Goal: Find specific page/section

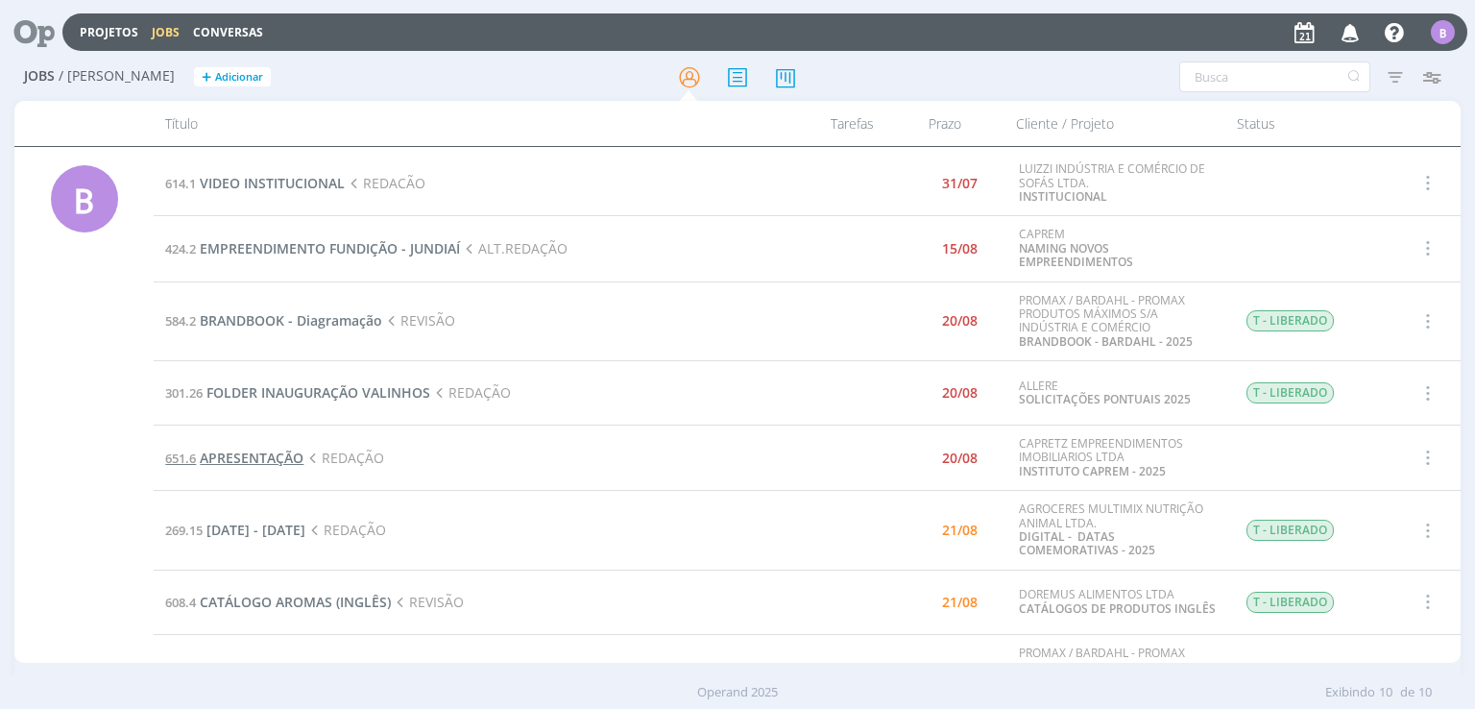
click at [277, 454] on span "APRESENTAÇÃO" at bounding box center [252, 458] width 104 height 18
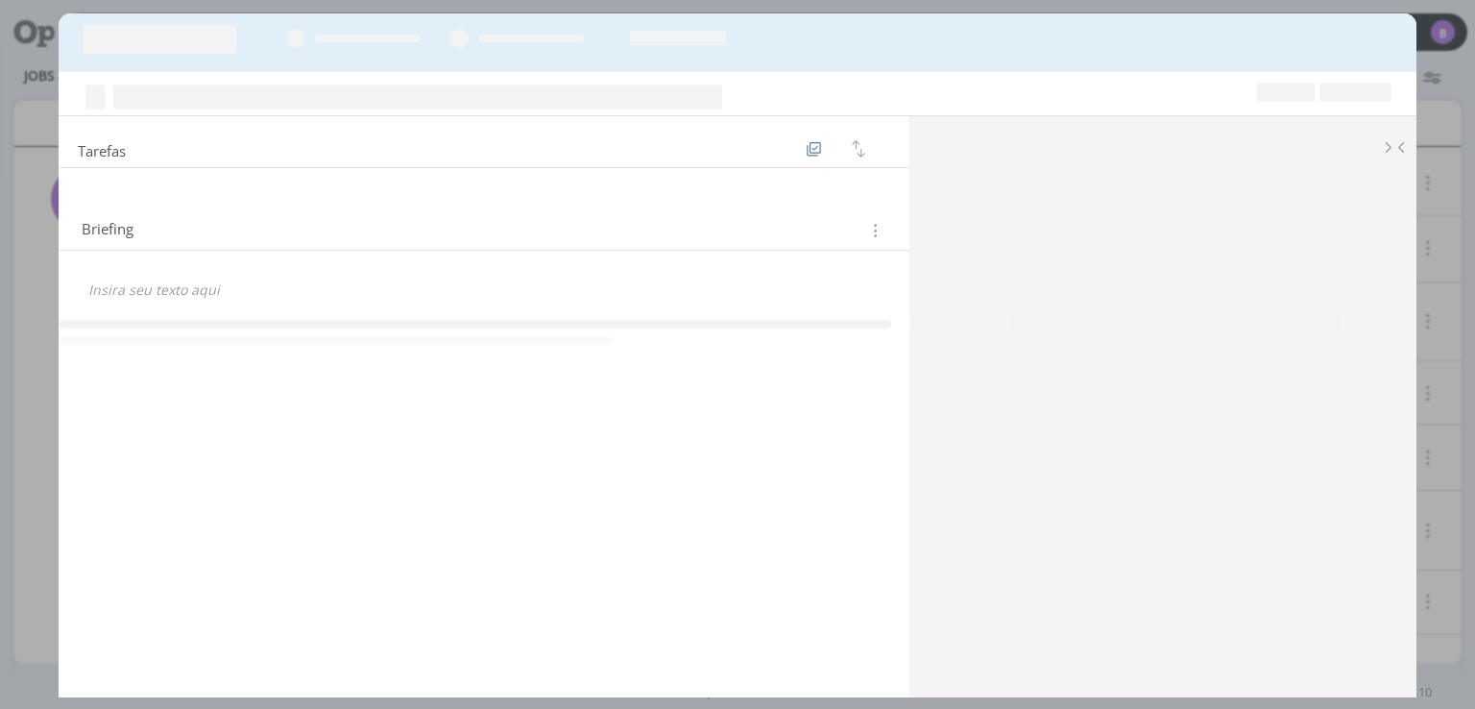
click at [1428, 89] on div "Tarefas Ordenar por: Prazo crescente Prazo decrescente Ordem original Briefing …" at bounding box center [737, 354] width 1475 height 709
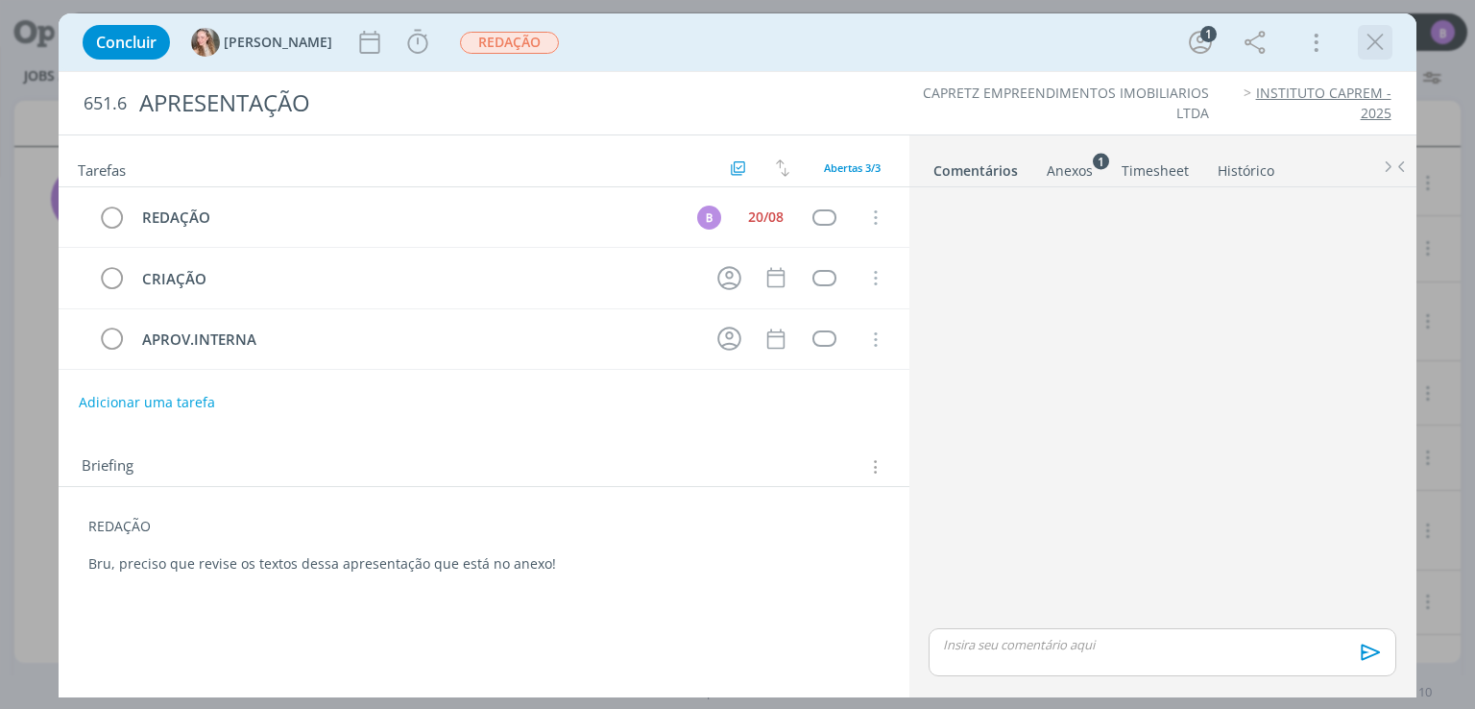
click at [1370, 43] on icon "dialog" at bounding box center [1375, 42] width 29 height 29
click at [1370, 43] on div at bounding box center [737, 354] width 1475 height 709
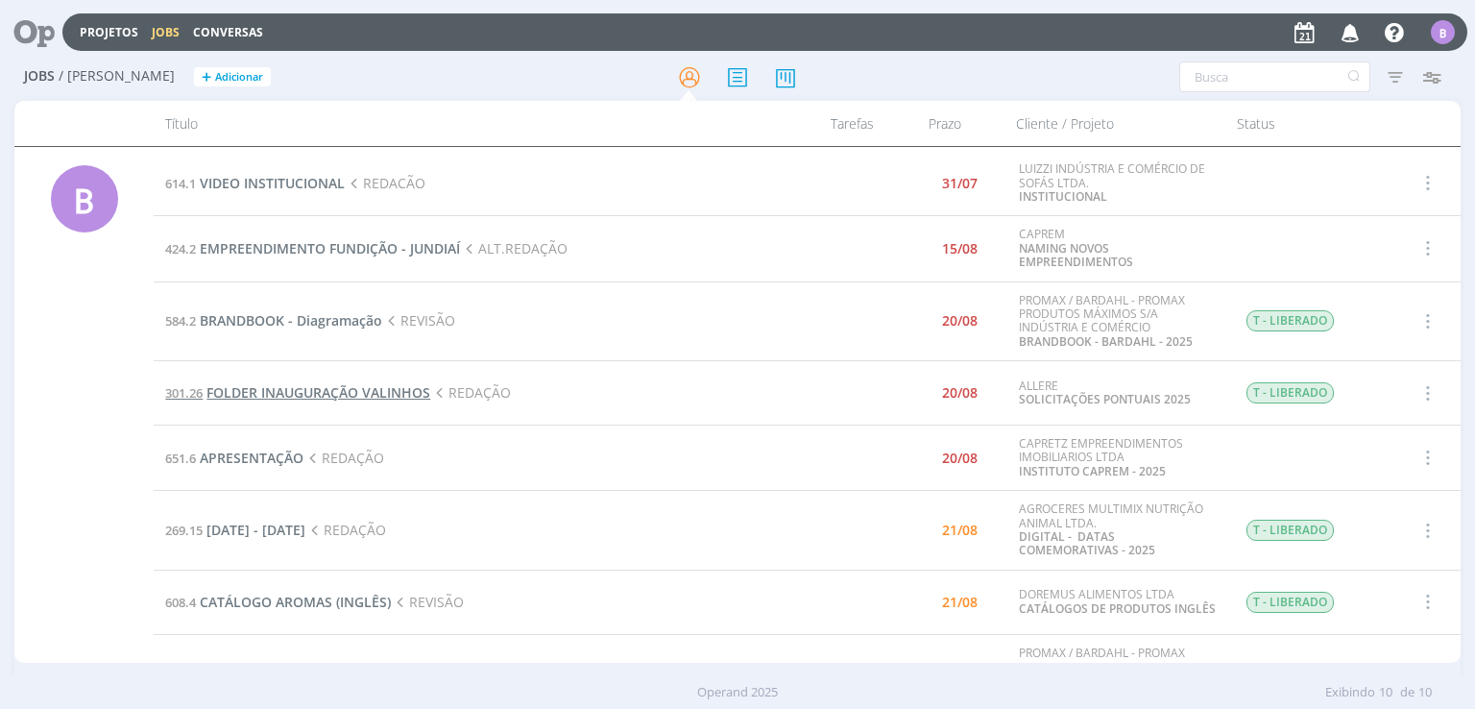
click at [372, 389] on span "FOLDER INAUGURAÇÃO VALINHOS" at bounding box center [318, 392] width 224 height 18
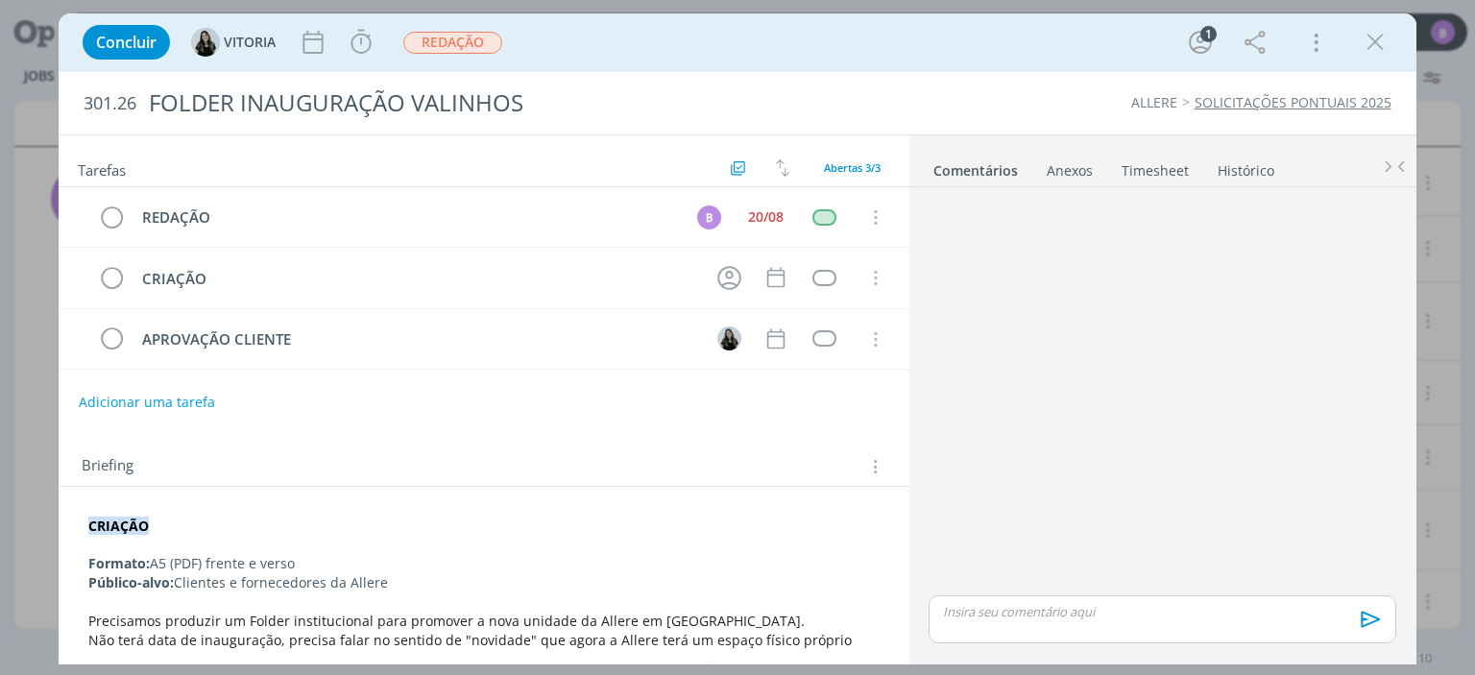
scroll to position [43, 0]
